Goal: Task Accomplishment & Management: Manage account settings

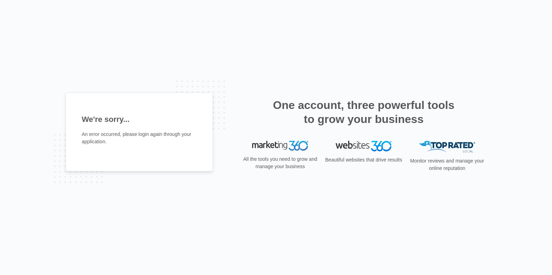
click at [194, 151] on div "We're sorry... An error occurred, please login again through your application." at bounding box center [139, 132] width 147 height 79
click at [349, 144] on img at bounding box center [364, 146] width 56 height 10
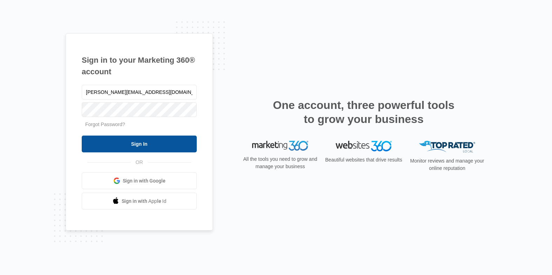
type input "jeff@hvswim.com"
click at [146, 145] on input "Sign In" at bounding box center [139, 144] width 115 height 17
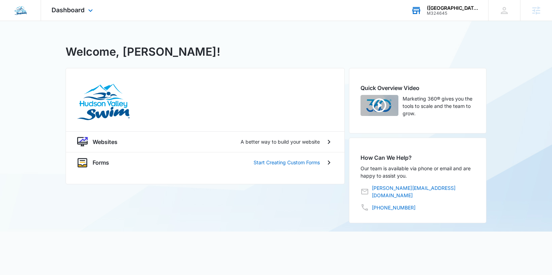
click at [457, 8] on div "(PA) West Chester - Hudson Valley Swim" at bounding box center [452, 8] width 51 height 6
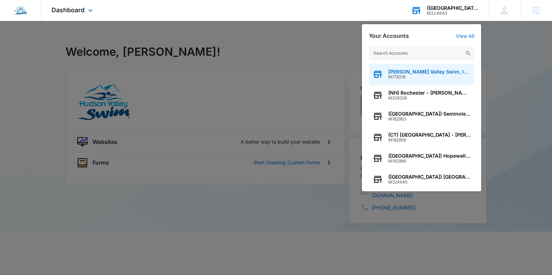
click at [464, 76] on span "M179218" at bounding box center [429, 77] width 82 height 5
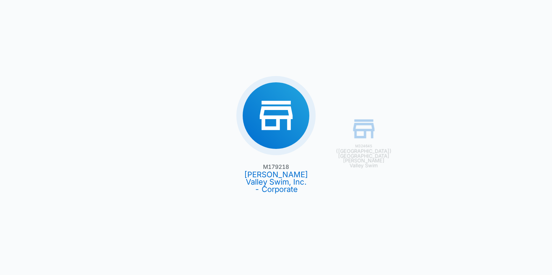
click at [269, 184] on div "M324645 (PA) West Chester - Hudson Valley Swim M179218 Hudson Valley Swim, Inc.…" at bounding box center [276, 137] width 552 height 275
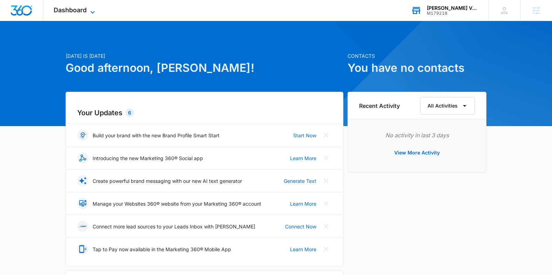
click at [93, 10] on icon at bounding box center [92, 12] width 8 height 8
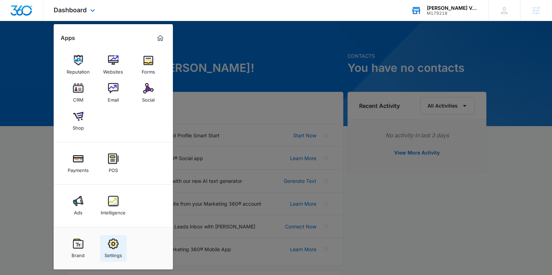
click at [116, 248] on img at bounding box center [113, 244] width 11 height 11
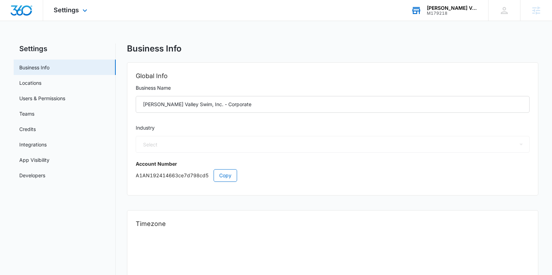
select select "52"
select select "US"
select select "America/Chicago"
click at [87, 8] on icon at bounding box center [85, 10] width 8 height 8
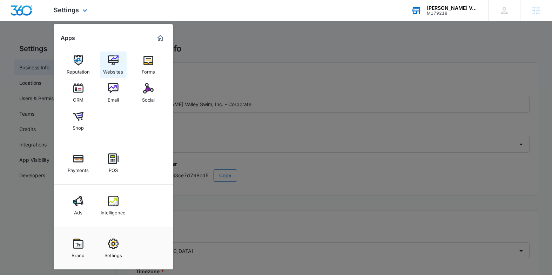
click at [121, 61] on link "Websites" at bounding box center [113, 65] width 27 height 27
